Goal: Task Accomplishment & Management: Use online tool/utility

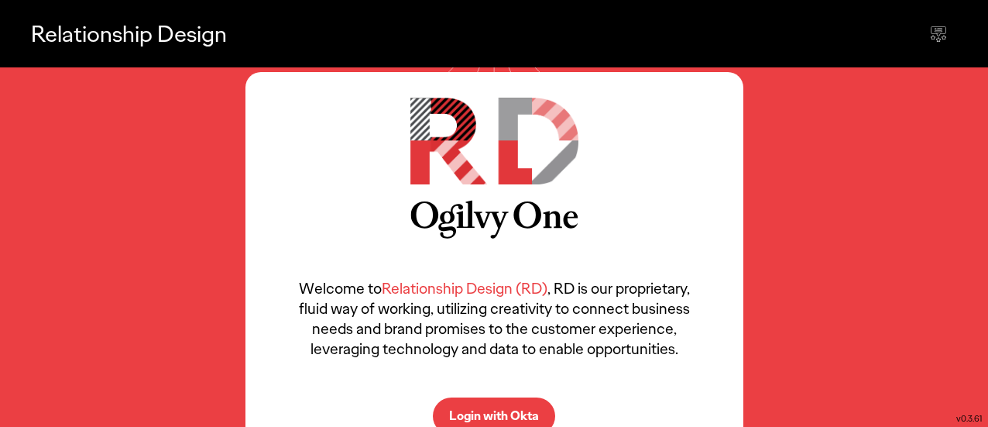
scroll to position [37, 0]
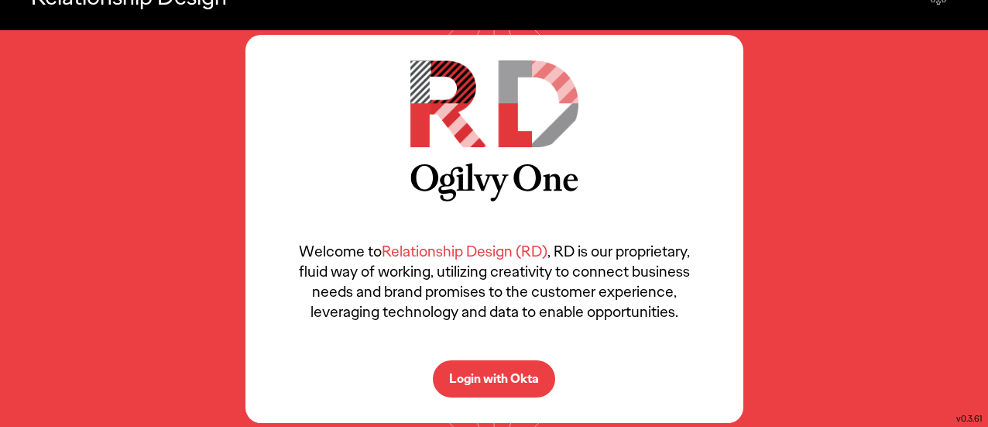
click at [514, 376] on p "Login with Okta" at bounding box center [494, 379] width 90 height 12
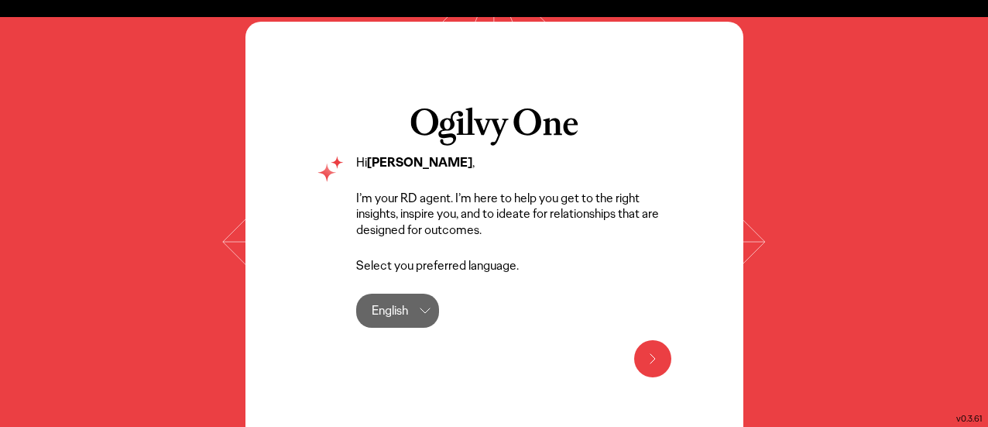
scroll to position [90, 0]
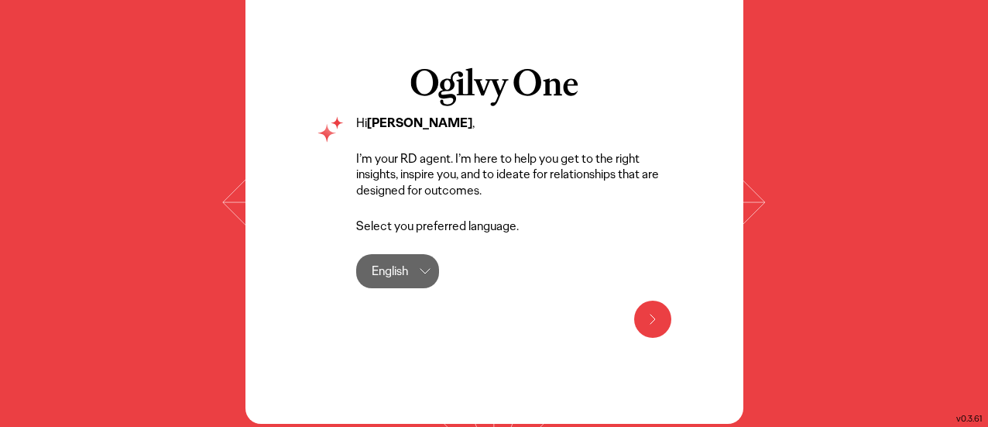
click at [665, 324] on button at bounding box center [652, 319] width 37 height 37
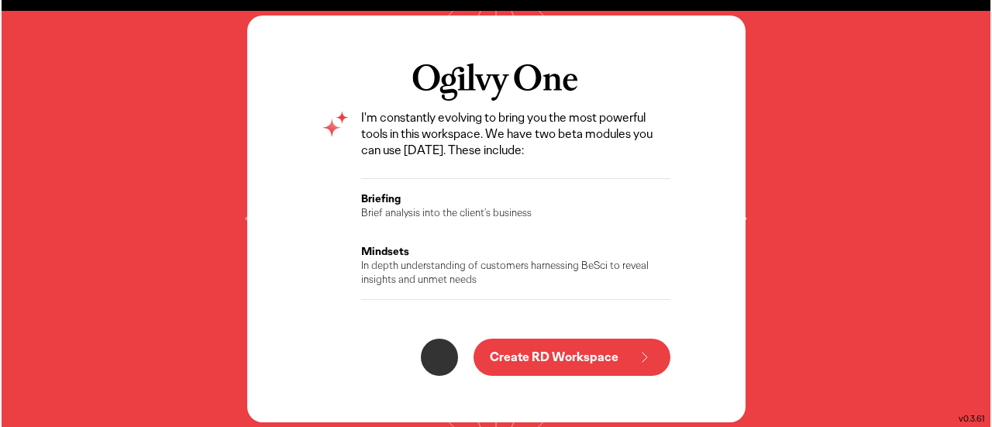
scroll to position [58, 0]
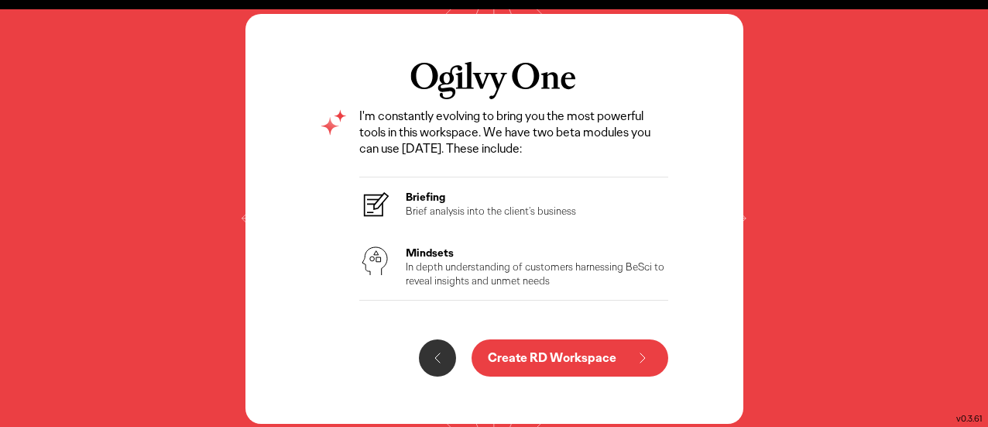
click at [540, 357] on p "Create RD Workspace" at bounding box center [552, 358] width 129 height 12
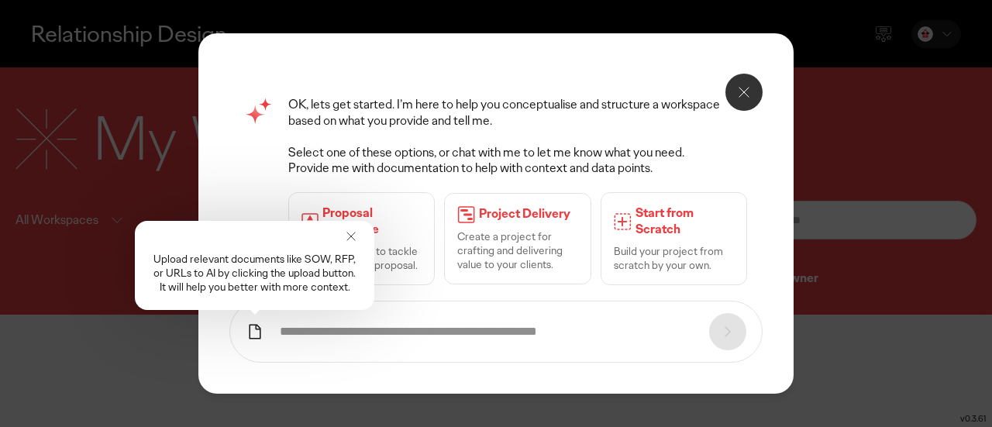
click at [351, 235] on icon at bounding box center [350, 236] width 15 height 15
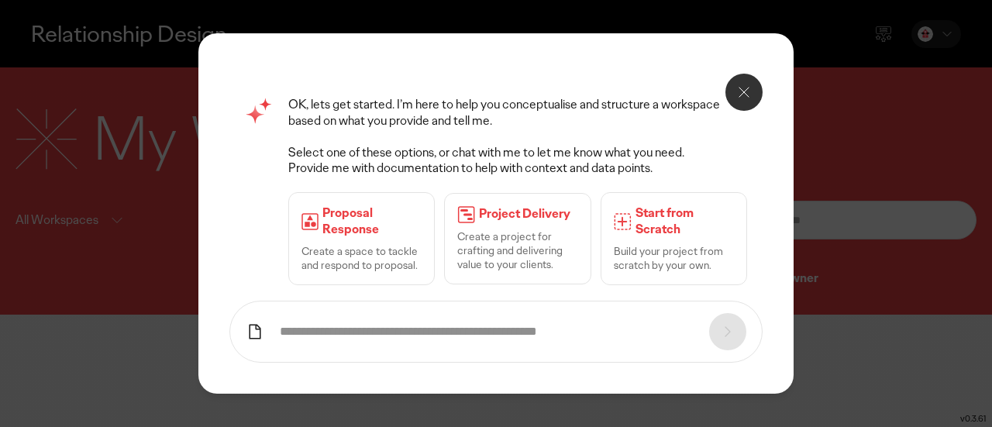
click at [739, 84] on icon at bounding box center [743, 92] width 19 height 19
